Goal: Task Accomplishment & Management: Manage account settings

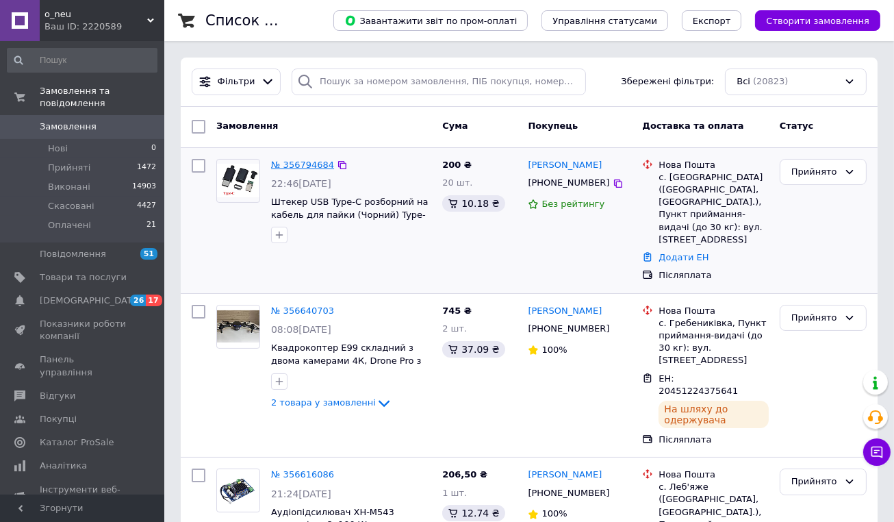
click at [324, 170] on link "№ 356794684" at bounding box center [302, 164] width 63 height 10
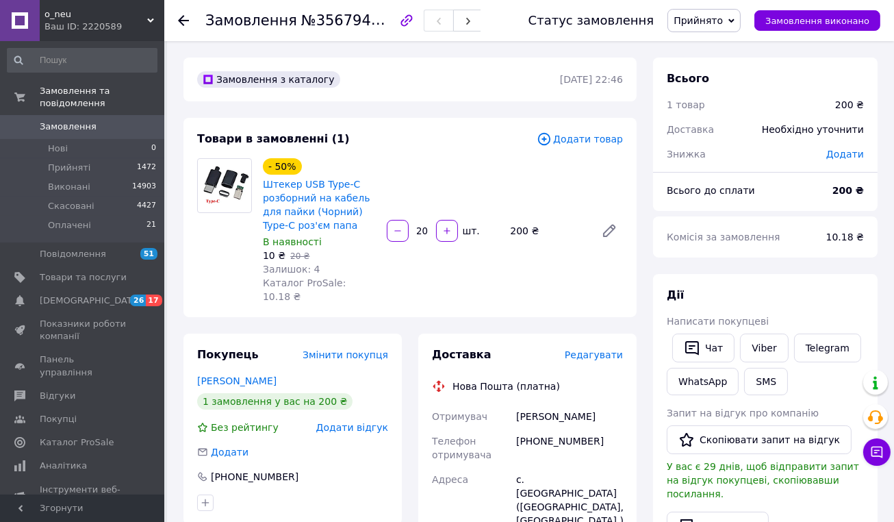
click at [422, 224] on div "20" at bounding box center [422, 231] width 25 height 14
click at [424, 226] on input "20" at bounding box center [422, 231] width 22 height 10
type input "11"
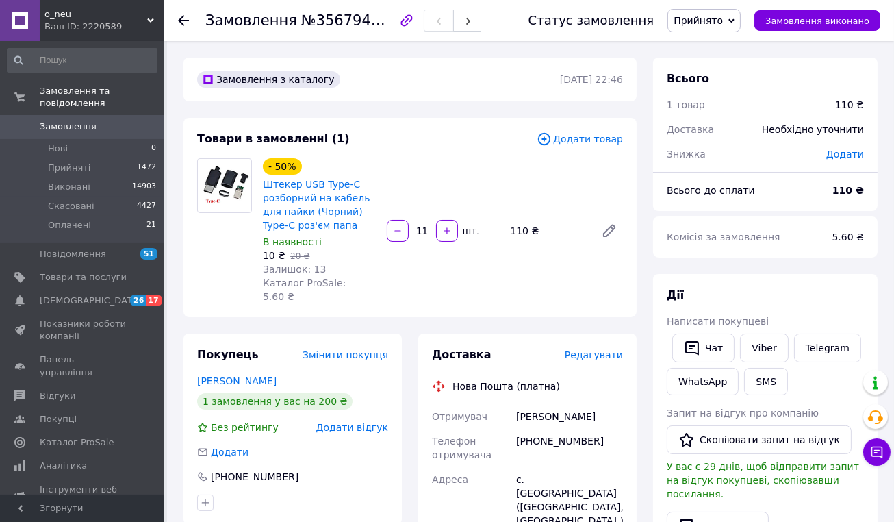
click at [349, 225] on span "Штекер USB Type-C розборний на кабель для пайки (Чорний) Type-C роз'єм папа" at bounding box center [319, 204] width 113 height 55
click at [335, 220] on link "Штекер USB Type-C розборний на кабель для пайки (Чорний) Type-C роз'єм папа" at bounding box center [316, 205] width 107 height 52
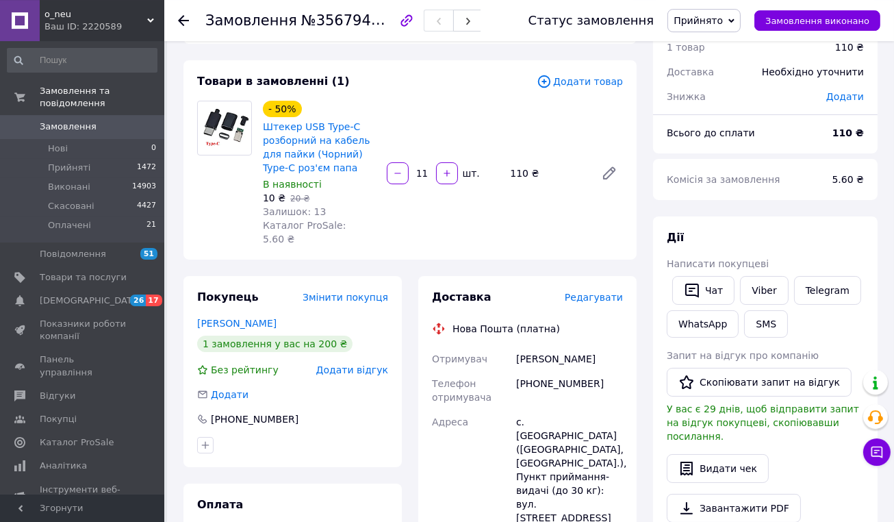
scroll to position [68, 0]
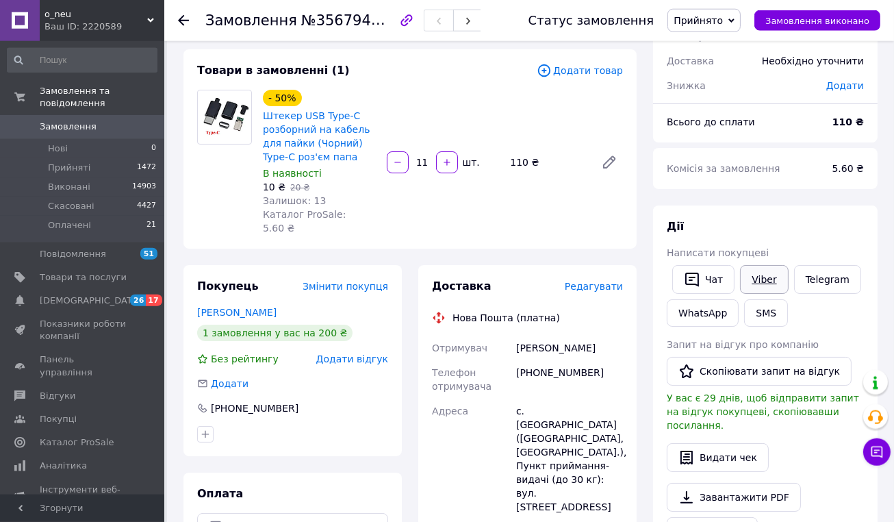
click at [761, 275] on link "Viber" at bounding box center [764, 279] width 48 height 29
click at [763, 284] on link "Viber" at bounding box center [764, 279] width 48 height 29
click at [810, 282] on link "Telegram" at bounding box center [827, 279] width 67 height 29
